Goal: Information Seeking & Learning: Learn about a topic

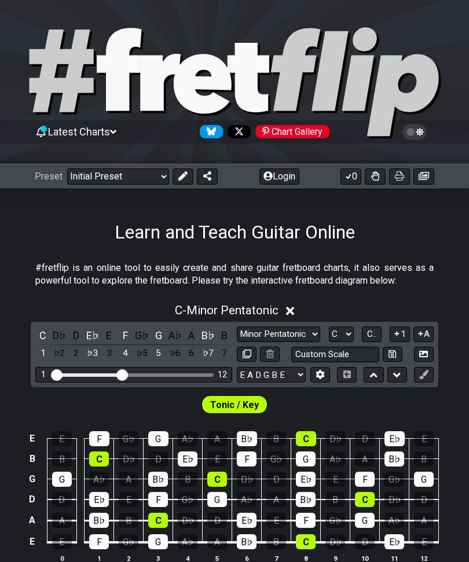
click at [115, 174] on select "Welcome to #fretflip! Initial Preset Custom Preset Minor Pentatonic Major Penta…" at bounding box center [118, 176] width 102 height 16
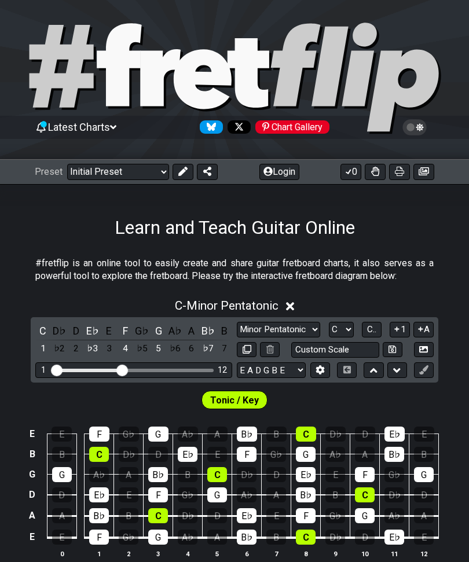
scroll to position [7, 0]
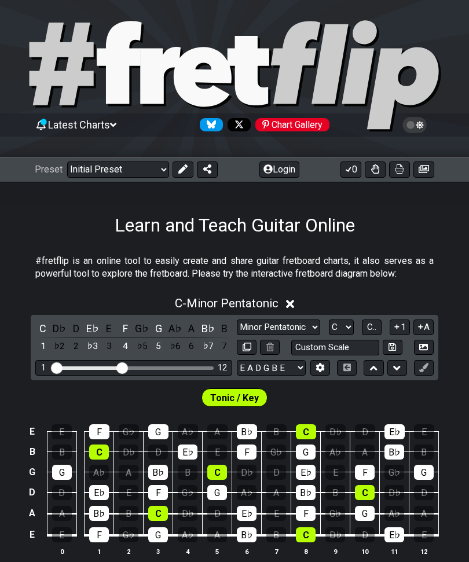
click at [100, 175] on select "Welcome to #fretflip! Initial Preset Custom Preset Minor Pentatonic Major Penta…" at bounding box center [118, 170] width 102 height 16
select select "/3nps-caged-shapes"
select select "A"
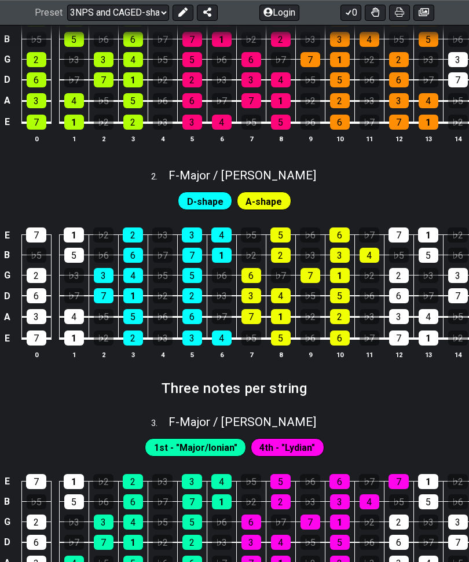
scroll to position [641, 0]
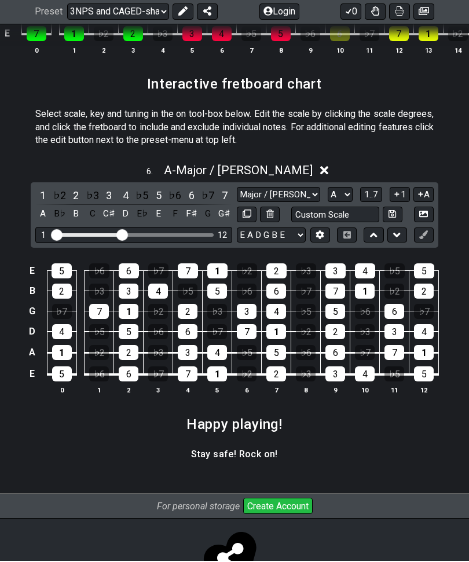
scroll to position [1623, 0]
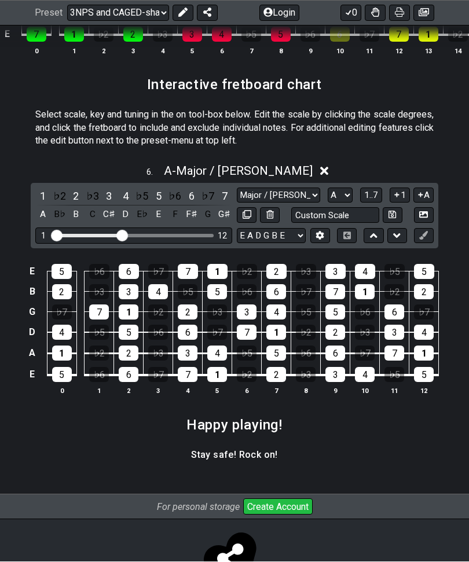
click at [115, 12] on select "Welcome to #fretflip! Initial Preset Custom Preset Minor Pentatonic Major Penta…" at bounding box center [118, 13] width 102 height 16
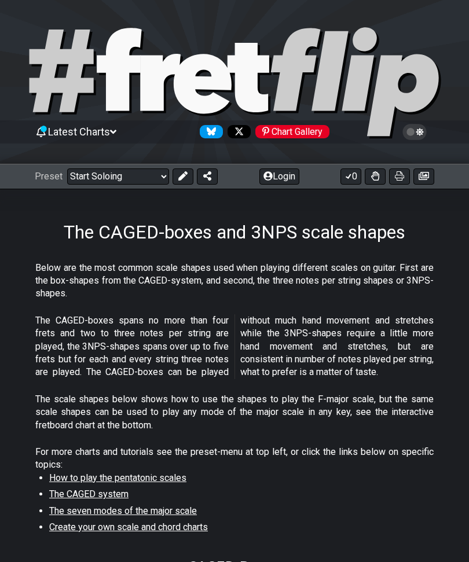
select select "/3nps-caged-shapes"
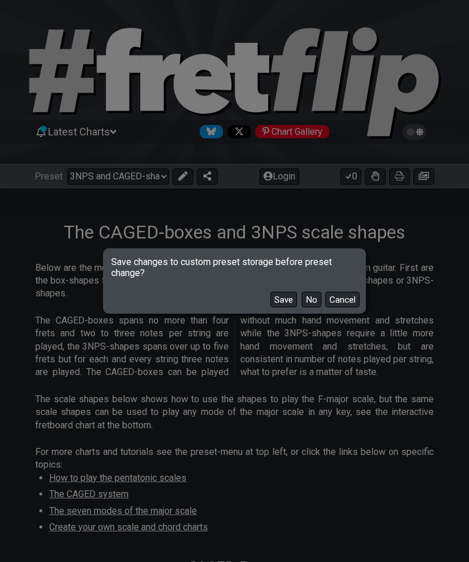
click at [309, 304] on button "No" at bounding box center [312, 300] width 20 height 16
select select "C"
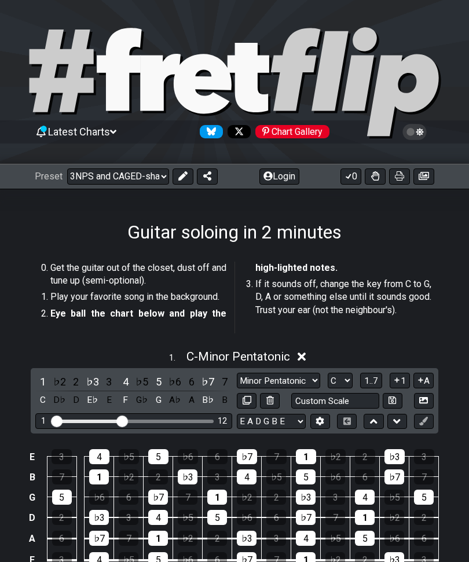
select select "/how-to-solo"
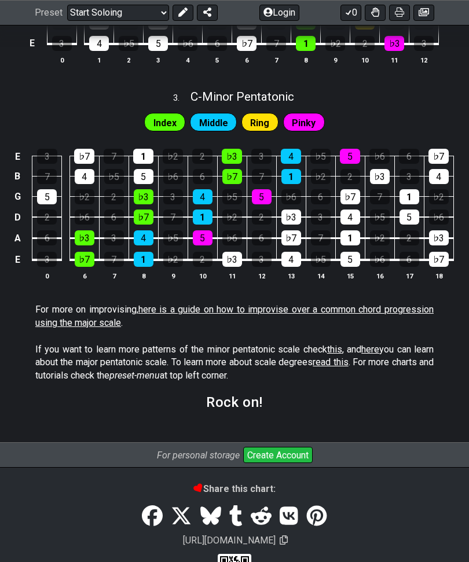
scroll to position [854, 0]
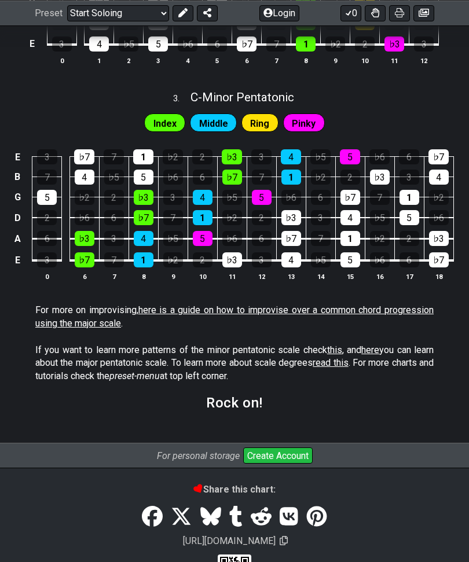
click at [357, 311] on link "here is a guide on how to improvise over a common chord progression using the m…" at bounding box center [234, 316] width 398 height 24
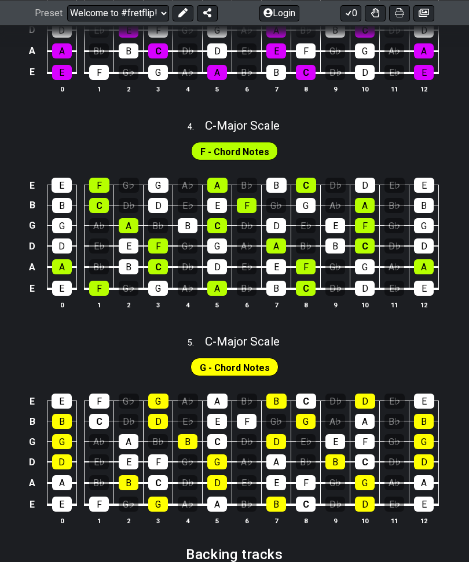
scroll to position [900, 0]
